Goal: Task Accomplishment & Management: Manage account settings

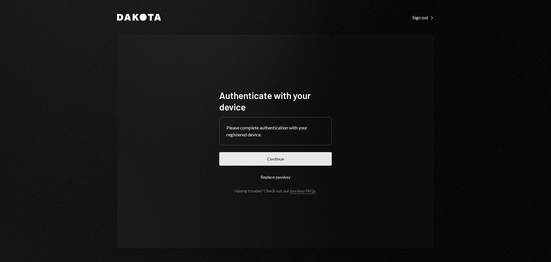
click at [254, 159] on button "Continue" at bounding box center [275, 158] width 113 height 13
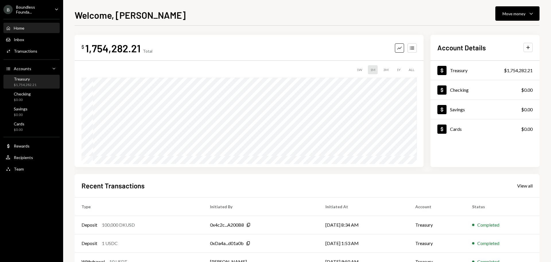
click at [22, 80] on div "Treasury" at bounding box center [25, 78] width 23 height 5
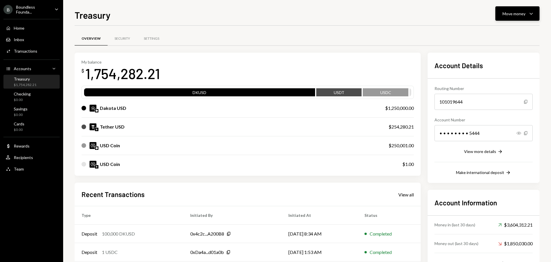
drag, startPoint x: 514, startPoint y: 24, endPoint x: 517, endPoint y: 17, distance: 8.0
click at [514, 24] on div "Treasury Move money Caret Down Overview Security Settings My balance $ 1,754,28…" at bounding box center [307, 135] width 465 height 254
click at [517, 14] on div "Move money" at bounding box center [514, 14] width 23 height 6
click at [492, 75] on div "Swap stablecoins" at bounding box center [513, 75] width 42 height 6
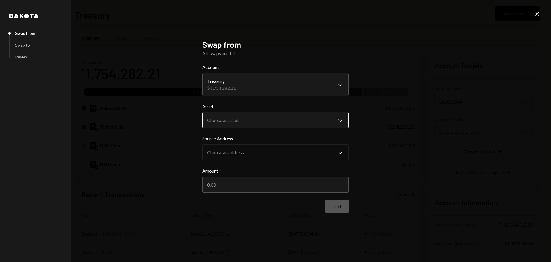
click at [244, 123] on body "B Boundless Founda... Caret Down Home Home Inbox Inbox Activities Transactions …" at bounding box center [275, 131] width 551 height 262
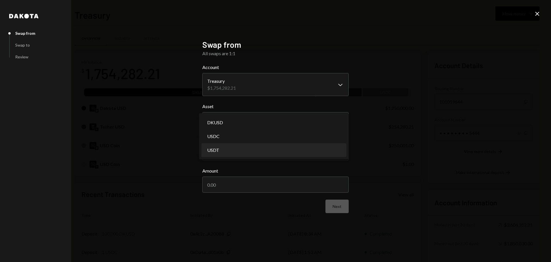
select select "****"
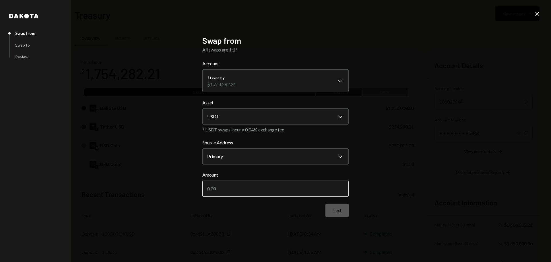
click at [214, 189] on input "Amount" at bounding box center [275, 188] width 146 height 16
type input "550000"
click at [226, 157] on body "B Boundless Founda... Caret Down Home Home Inbox Inbox Activities Transactions …" at bounding box center [275, 131] width 551 height 262
click at [235, 121] on body "B Boundless Founda... Caret Down Home Home Inbox Inbox Activities Transactions …" at bounding box center [275, 131] width 551 height 262
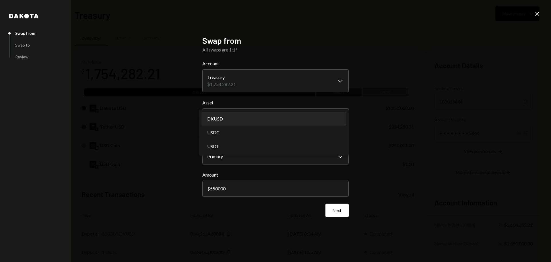
select select "*****"
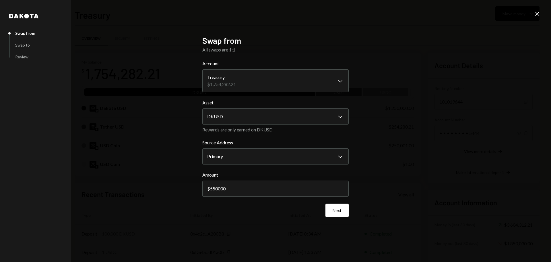
click at [337, 208] on button "Next" at bounding box center [337, 209] width 23 height 13
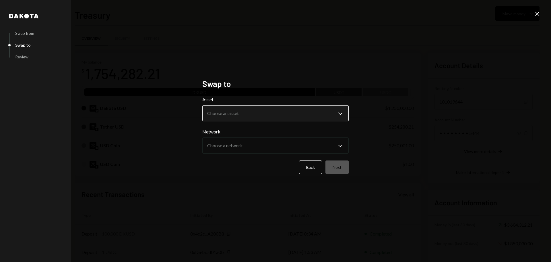
click at [233, 115] on body "B Boundless Founda... Caret Down Home Home Inbox Inbox Activities Transactions …" at bounding box center [275, 131] width 551 height 262
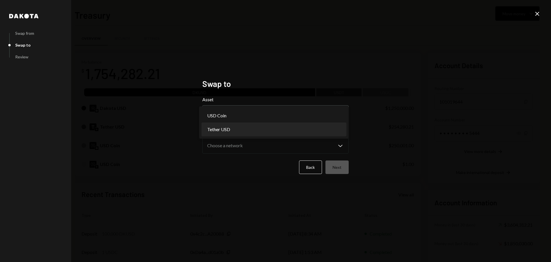
select select "****"
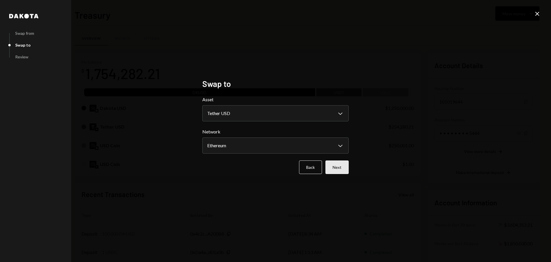
click at [344, 169] on button "Next" at bounding box center [337, 166] width 23 height 13
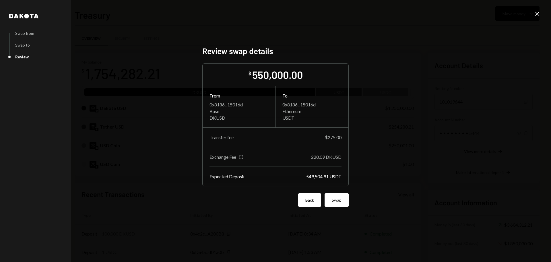
click at [308, 199] on button "Back" at bounding box center [309, 199] width 23 height 13
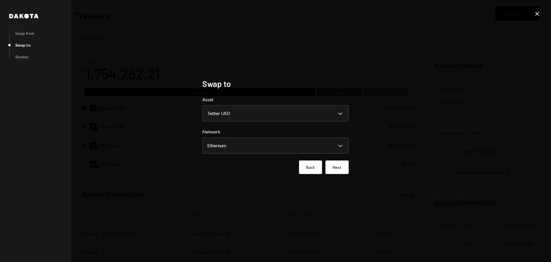
click at [317, 168] on button "Back" at bounding box center [310, 166] width 23 height 13
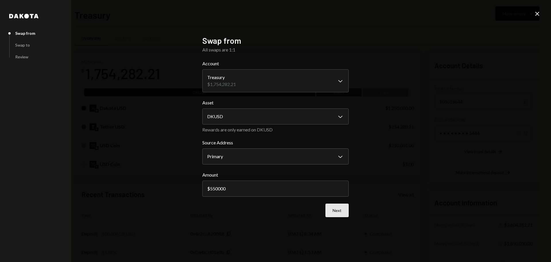
click at [338, 208] on button "Next" at bounding box center [337, 209] width 23 height 13
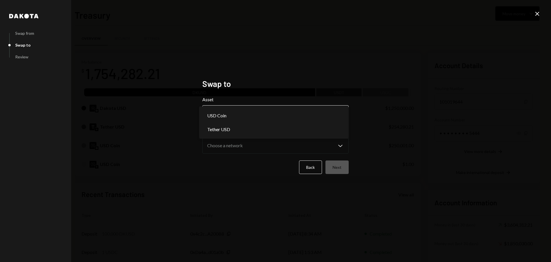
click at [246, 110] on body "B Boundless Founda... Caret Down Home Home Inbox Inbox Activities Transactions …" at bounding box center [275, 131] width 551 height 262
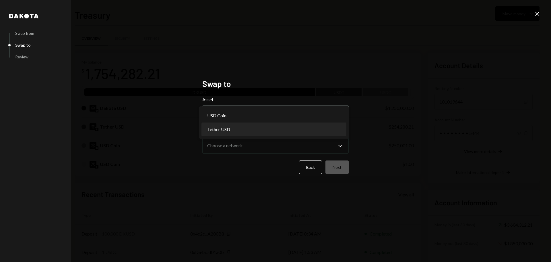
select select "****"
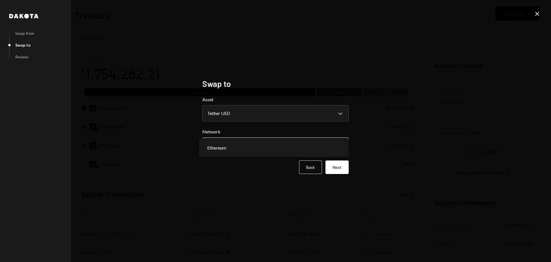
click at [242, 146] on body "B Boundless Founda... Caret Down Home Home Inbox Inbox Activities Transactions …" at bounding box center [275, 131] width 551 height 262
click at [341, 165] on button "Next" at bounding box center [337, 166] width 23 height 13
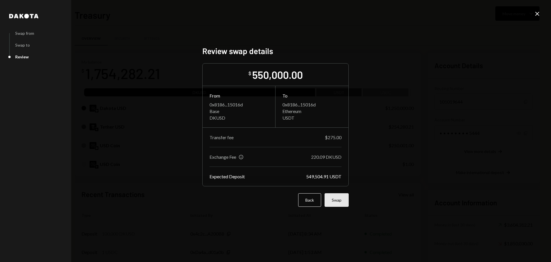
click at [331, 200] on button "Swap" at bounding box center [337, 199] width 24 height 13
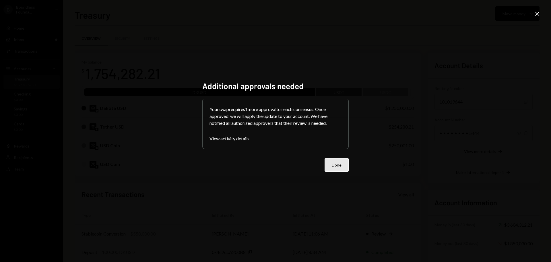
click at [336, 163] on button "Done" at bounding box center [337, 164] width 24 height 13
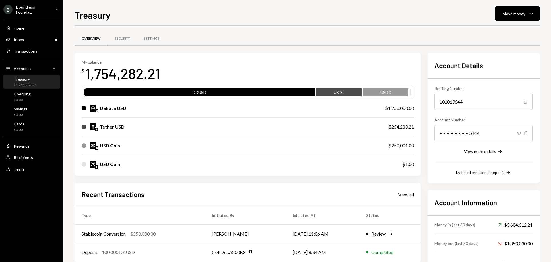
click at [247, 36] on div "Overview Security Settings" at bounding box center [307, 38] width 465 height 15
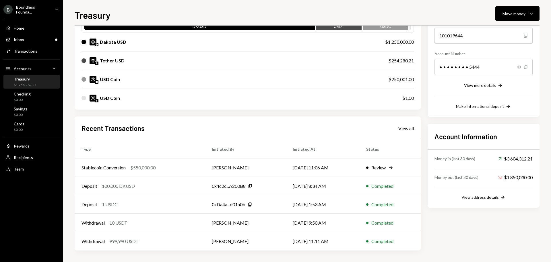
scroll to position [37, 0]
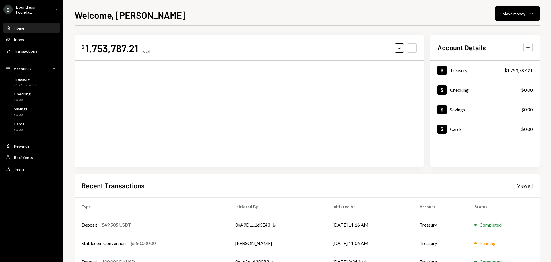
click at [21, 1] on ul "B Boundless Founda... Caret Down Home Home Inbox Inbox Activities Transactions …" at bounding box center [31, 87] width 63 height 175
click at [24, 8] on div "Boundless Founda..." at bounding box center [33, 10] width 34 height 10
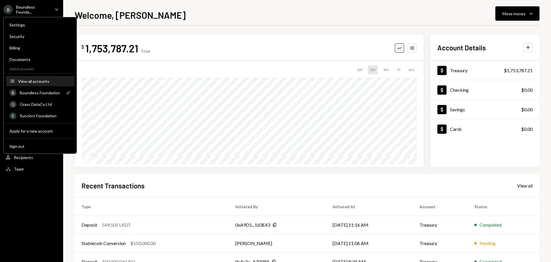
click at [46, 83] on div "View all accounts" at bounding box center [44, 81] width 53 height 5
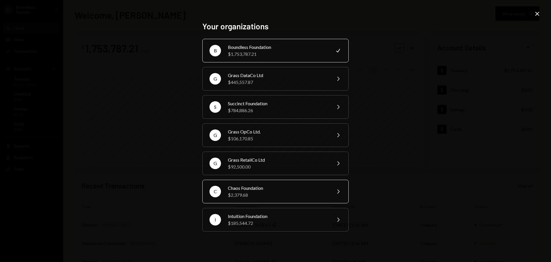
click at [244, 194] on div "$2,379.68" at bounding box center [278, 194] width 100 height 7
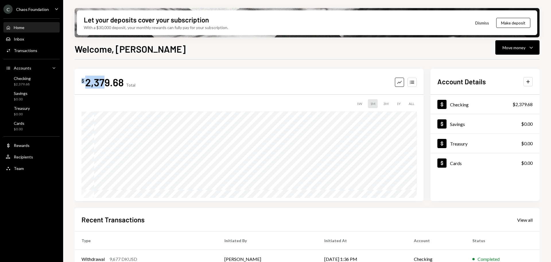
drag, startPoint x: 106, startPoint y: 82, endPoint x: 113, endPoint y: 75, distance: 9.1
click at [80, 80] on div "$ 2,379.68 Total Graph Accounts 1W 1M 3M 1Y ALL" at bounding box center [249, 135] width 349 height 132
click at [94, 87] on div "2,379.68" at bounding box center [104, 82] width 38 height 13
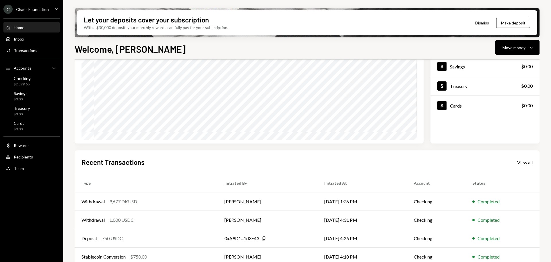
scroll to position [85, 0]
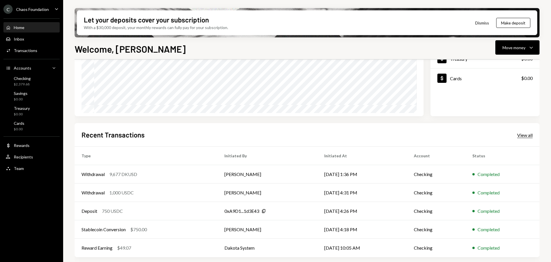
click at [521, 137] on div "View all" at bounding box center [526, 135] width 16 height 6
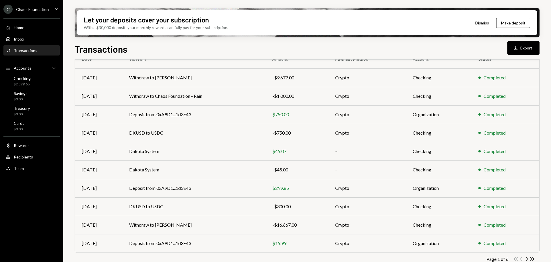
scroll to position [65, 0]
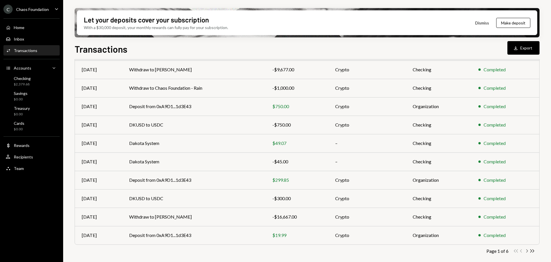
click at [527, 251] on icon "button" at bounding box center [528, 250] width 2 height 3
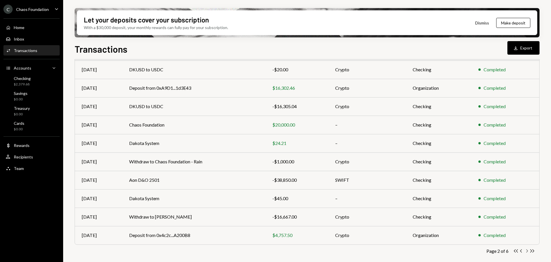
click at [527, 252] on icon "button" at bounding box center [528, 250] width 2 height 3
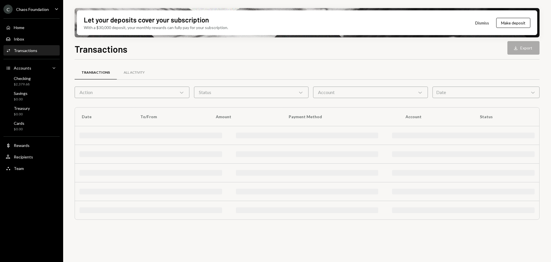
scroll to position [0, 0]
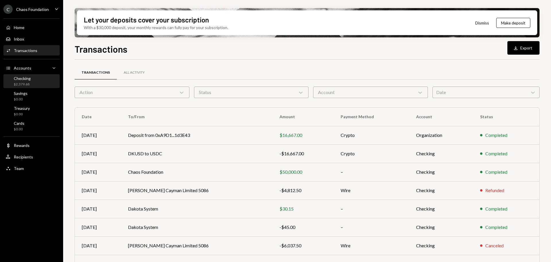
click at [27, 78] on div "Checking" at bounding box center [22, 78] width 17 height 5
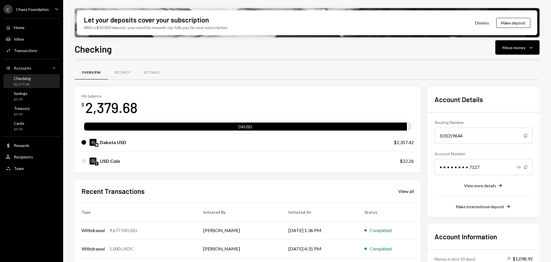
scroll to position [56, 0]
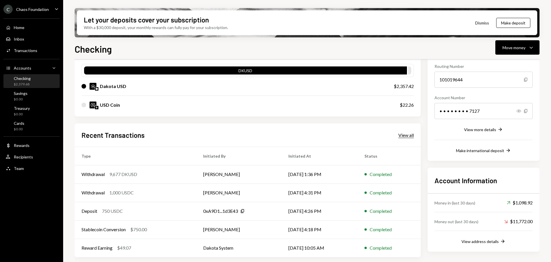
click at [399, 134] on div "View all" at bounding box center [407, 135] width 16 height 6
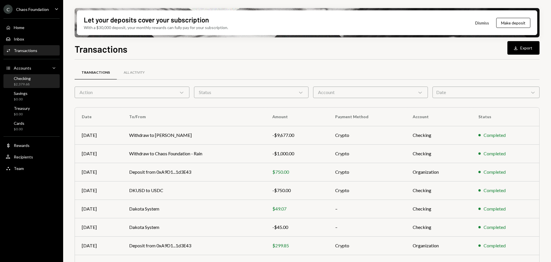
click at [28, 80] on div "Checking" at bounding box center [22, 78] width 17 height 5
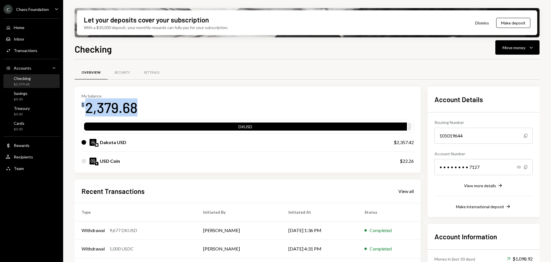
drag, startPoint x: 143, startPoint y: 108, endPoint x: 82, endPoint y: 107, distance: 60.9
click at [82, 107] on div "My balance $ 2,379.68" at bounding box center [248, 104] width 333 height 23
copy div "$ 2,379.68"
click at [301, 47] on div "Checking Move money Caret Down" at bounding box center [307, 48] width 465 height 13
click at [49, 12] on div "C Chaos Foundation Caret Down" at bounding box center [31, 9] width 63 height 9
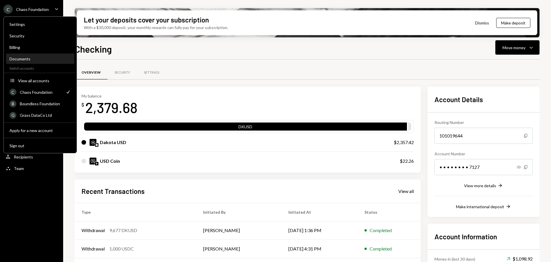
click at [25, 58] on div "Documents" at bounding box center [39, 58] width 61 height 5
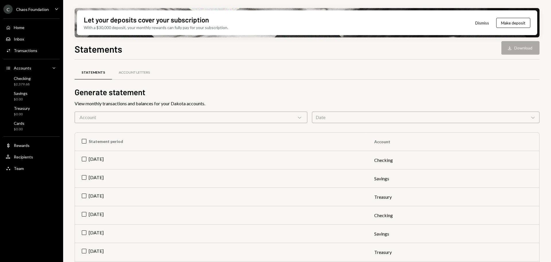
click at [148, 119] on div "Account Chevron Down" at bounding box center [191, 116] width 233 height 11
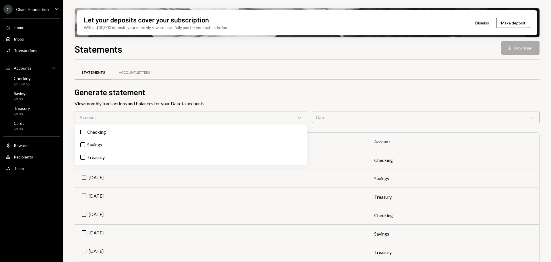
click at [133, 114] on div "Account Chevron Down" at bounding box center [191, 116] width 233 height 11
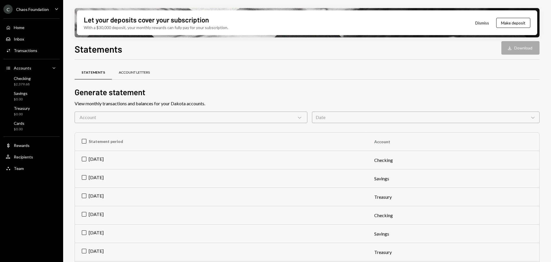
click at [135, 73] on div "Account Letters" at bounding box center [134, 72] width 31 height 5
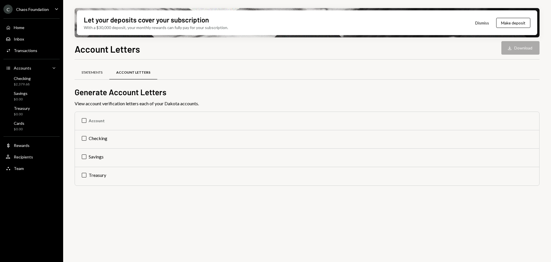
click at [94, 74] on div "Statements" at bounding box center [92, 72] width 21 height 5
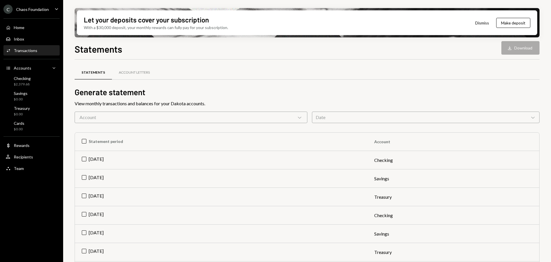
click at [26, 48] on div "Transactions" at bounding box center [26, 50] width 24 height 5
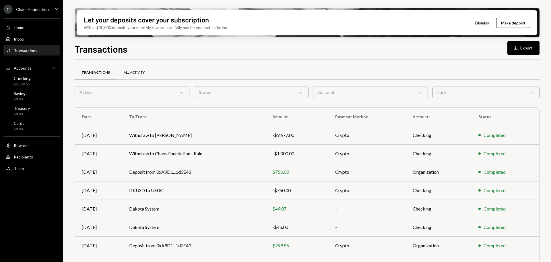
click at [133, 70] on div "All Activity" at bounding box center [134, 73] width 35 height 14
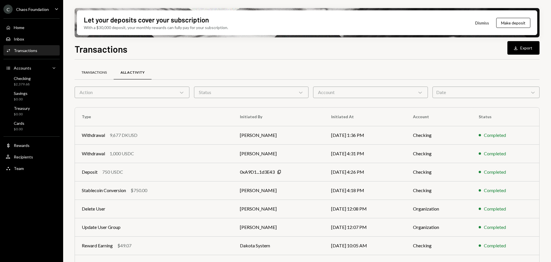
click at [105, 73] on div "Transactions" at bounding box center [94, 72] width 25 height 5
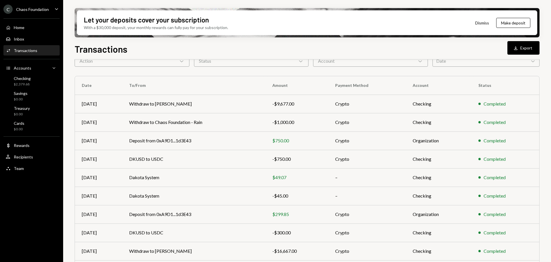
scroll to position [65, 0]
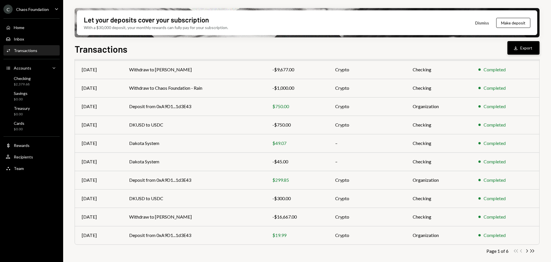
click at [526, 49] on button "Download Export" at bounding box center [524, 47] width 32 height 13
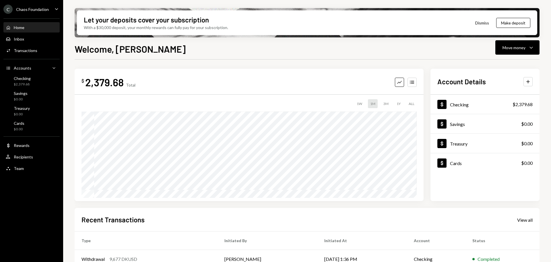
click at [39, 12] on div "C Chaos Foundation" at bounding box center [25, 9] width 45 height 9
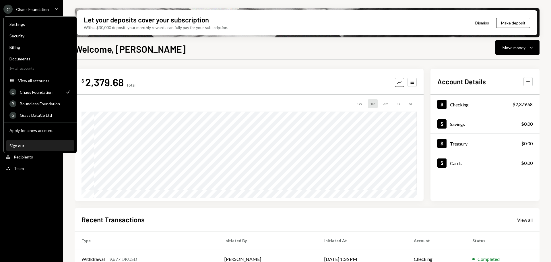
click at [21, 146] on div "Sign out" at bounding box center [39, 145] width 61 height 5
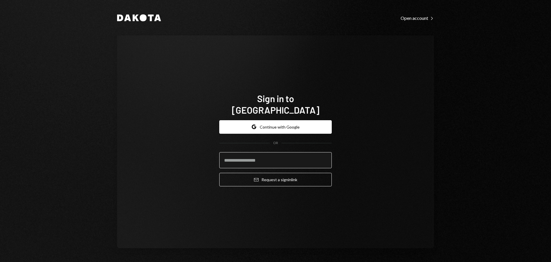
click at [248, 153] on input "email" at bounding box center [275, 160] width 113 height 16
type input "**********"
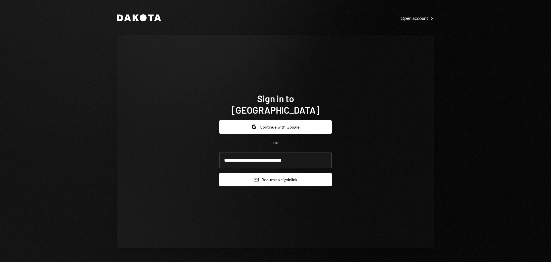
click at [254, 177] on icon "Email" at bounding box center [256, 179] width 5 height 5
